Goal: Task Accomplishment & Management: Manage account settings

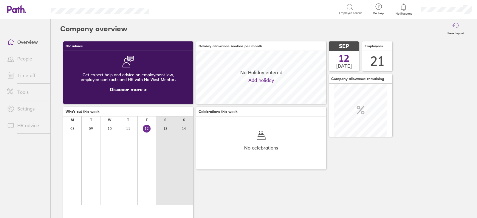
scroll to position [53, 130]
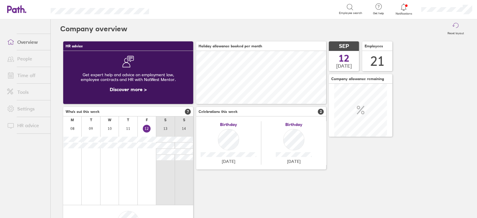
click at [29, 81] on link "Time off" at bounding box center [26, 75] width 48 height 12
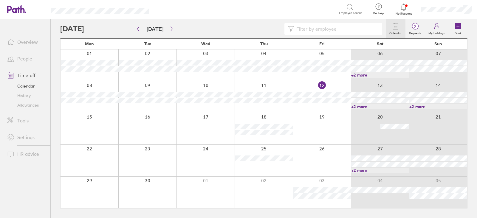
click at [377, 170] on link "+2 more" at bounding box center [380, 170] width 58 height 5
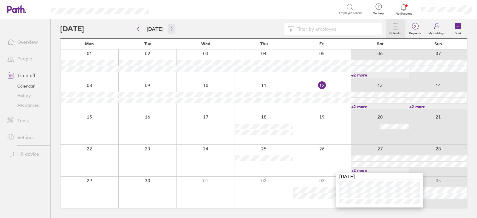
click at [171, 27] on icon "button" at bounding box center [171, 29] width 4 height 5
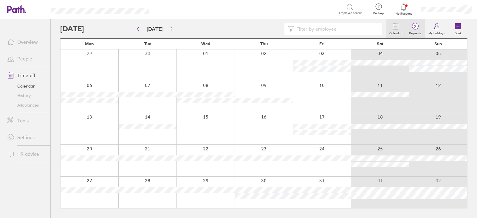
click at [416, 35] on label "Requests" at bounding box center [414, 32] width 19 height 5
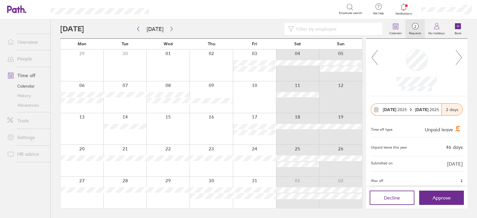
click at [460, 60] on icon at bounding box center [458, 57] width 7 height 16
click at [168, 33] on button "button" at bounding box center [171, 29] width 7 height 10
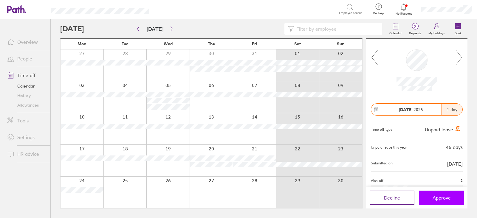
click at [442, 199] on span "Approve" at bounding box center [442, 197] width 18 height 5
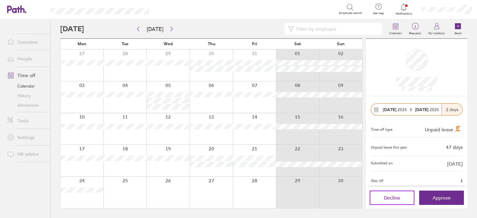
click at [402, 197] on button "Decline" at bounding box center [392, 198] width 45 height 14
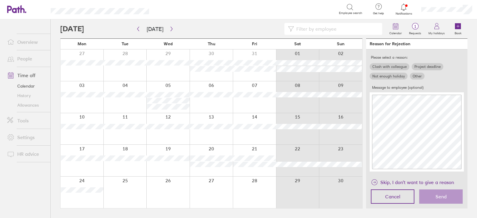
click at [396, 66] on label "Clash with colleague" at bounding box center [390, 66] width 40 height 7
click at [0, 0] on input "Clash with colleague" at bounding box center [0, 0] width 0 height 0
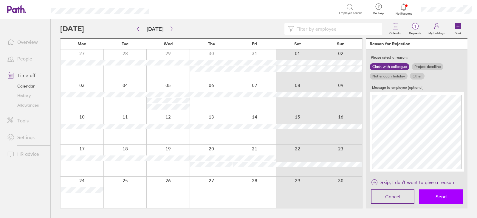
click at [432, 196] on button "Send" at bounding box center [441, 197] width 44 height 14
